Goal: Information Seeking & Learning: Find specific fact

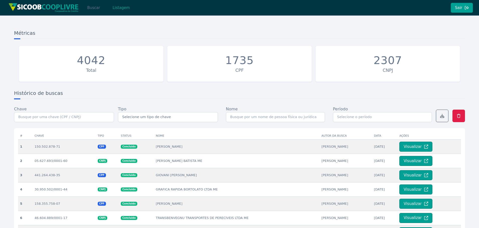
click at [92, 9] on button "Buscar" at bounding box center [93, 8] width 21 height 10
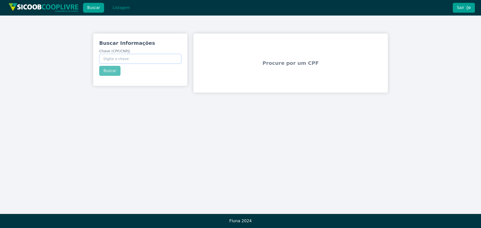
paste input "22.682.379/0001-08"
type input "22.682.379/0001-08"
click at [115, 75] on div "Buscar Informações Chave (CPF/CNPJ) 22.682.379/0001-08 Buscar" at bounding box center [140, 58] width 94 height 48
click at [113, 73] on button "Buscar" at bounding box center [109, 71] width 21 height 10
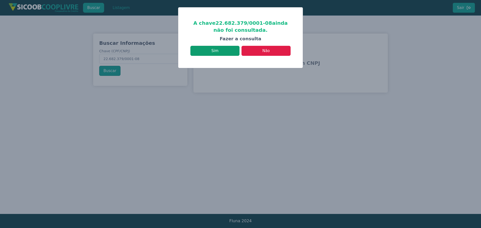
click at [222, 52] on button "Sim" at bounding box center [215, 51] width 49 height 10
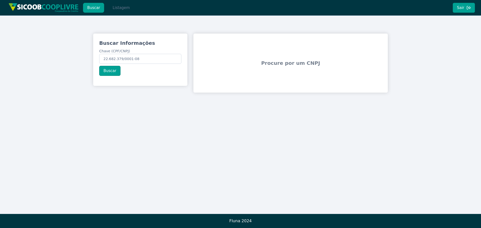
click at [118, 7] on button "Listagem" at bounding box center [121, 8] width 26 height 10
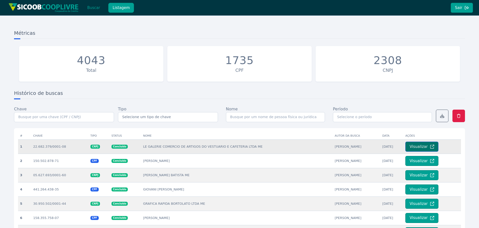
click at [419, 145] on button "Visualizar" at bounding box center [422, 147] width 33 height 10
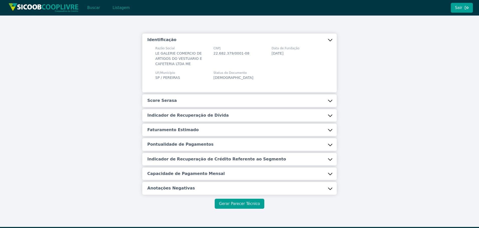
click at [252, 202] on button "Gerar Parecer Técnico" at bounding box center [239, 204] width 49 height 10
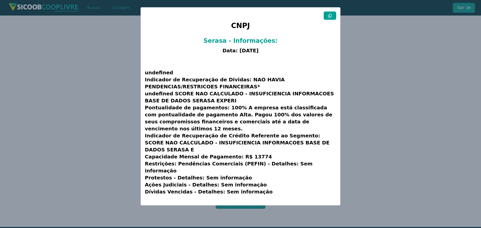
click at [332, 16] on icon at bounding box center [330, 16] width 4 height 4
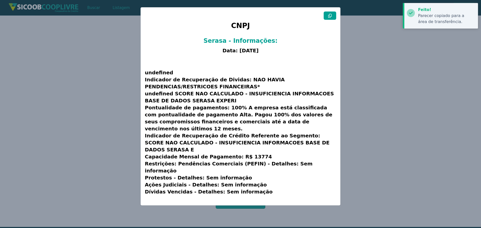
click at [370, 140] on modal-container "CNPJ Serasa - Informações: Data: [DATE] undefined Indicador de Recuperação de D…" at bounding box center [240, 114] width 481 height 228
